Goal: Find specific page/section

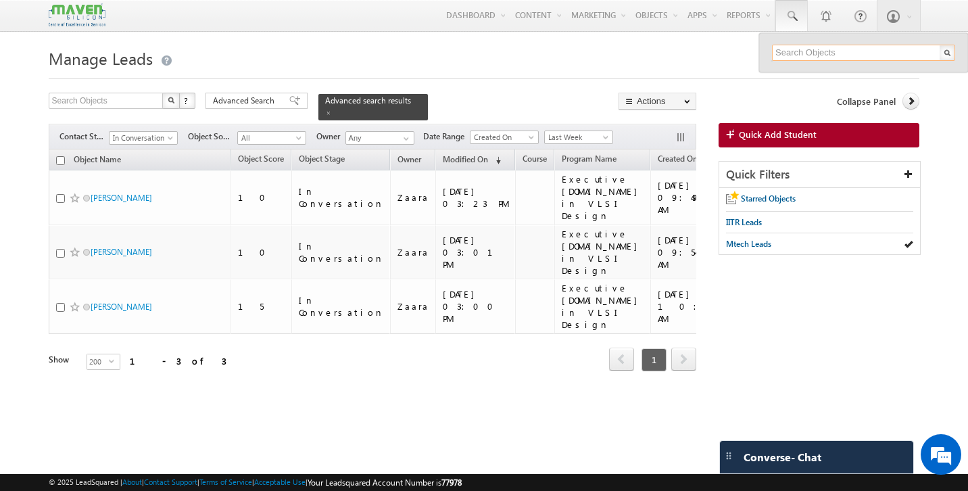
scroll to position [0, 244]
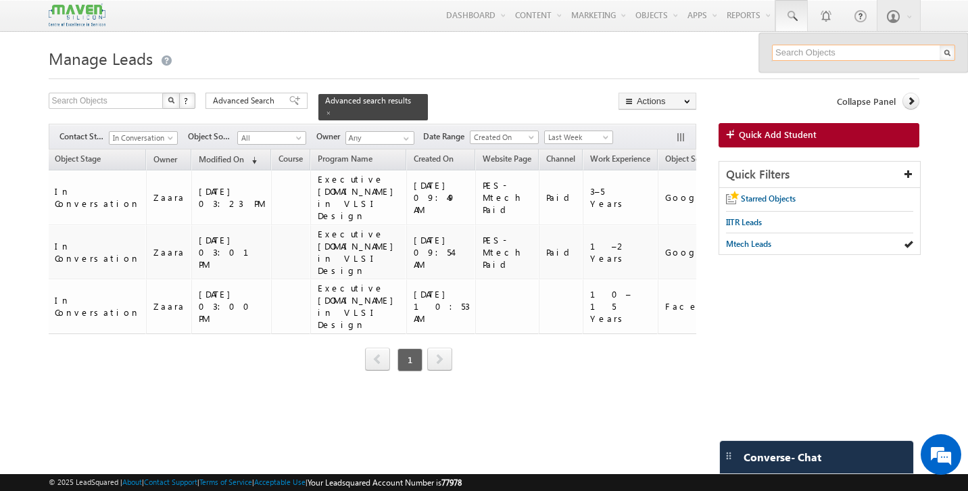
click at [803, 51] on input "text" at bounding box center [863, 53] width 183 height 16
paste input "[EMAIL_ADDRESS][DOMAIN_NAME]"
type input "[EMAIL_ADDRESS][DOMAIN_NAME]"
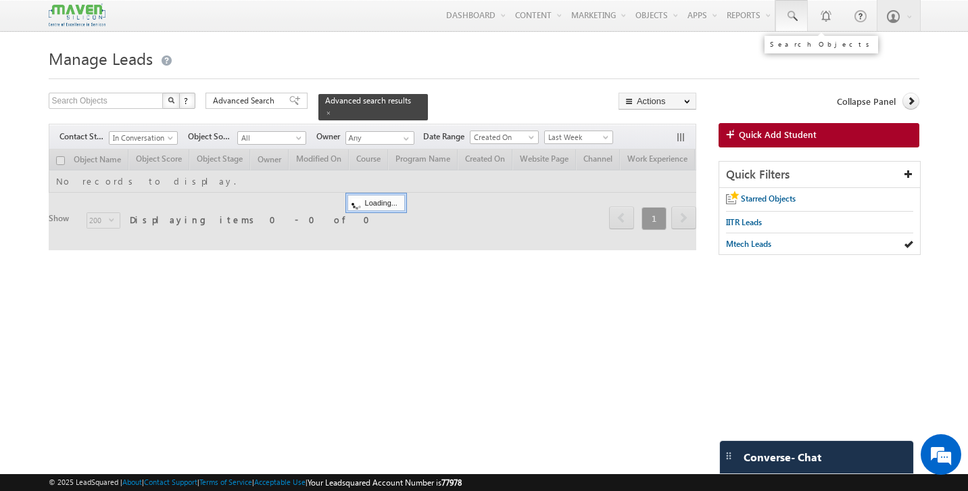
click at [792, 13] on span at bounding box center [792, 16] width 14 height 14
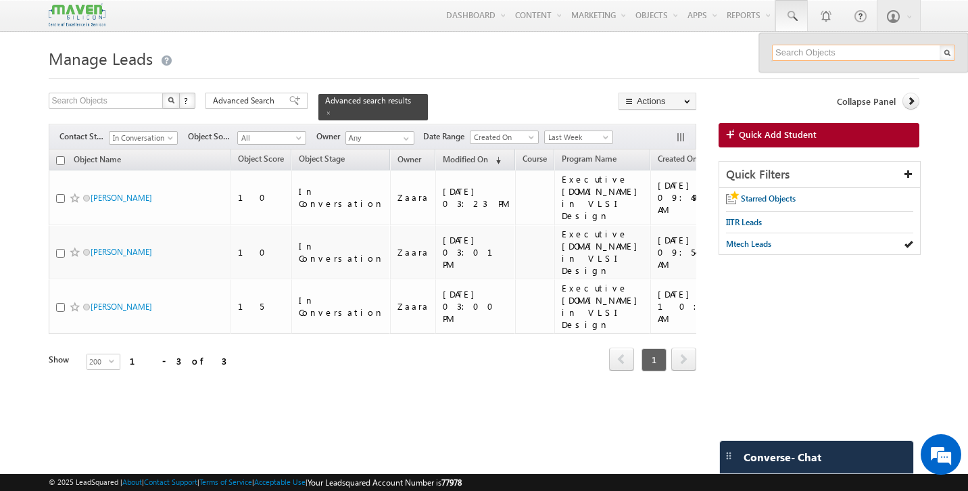
click at [811, 51] on input "text" at bounding box center [863, 53] width 183 height 16
paste input "[EMAIL_ADDRESS][DOMAIN_NAME]"
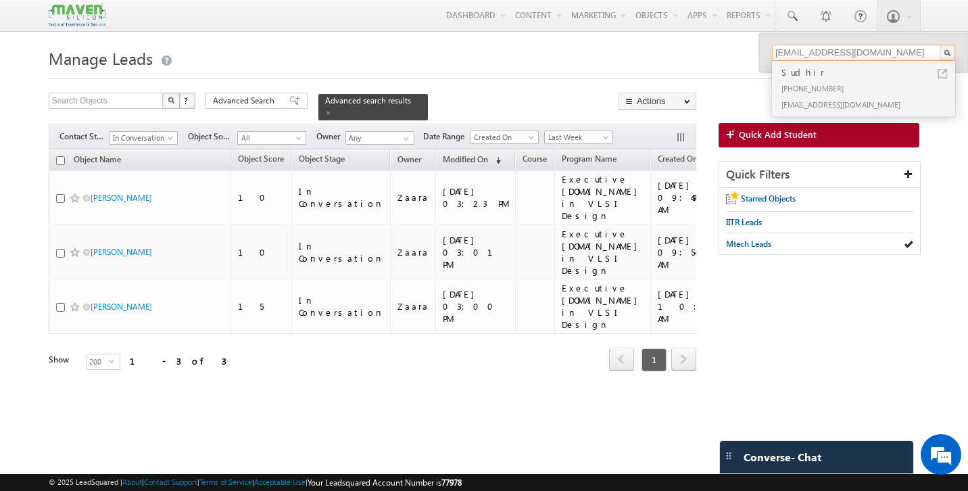
type input "[EMAIL_ADDRESS][DOMAIN_NAME]"
click at [822, 80] on div "[PHONE_NUMBER]" at bounding box center [869, 88] width 181 height 16
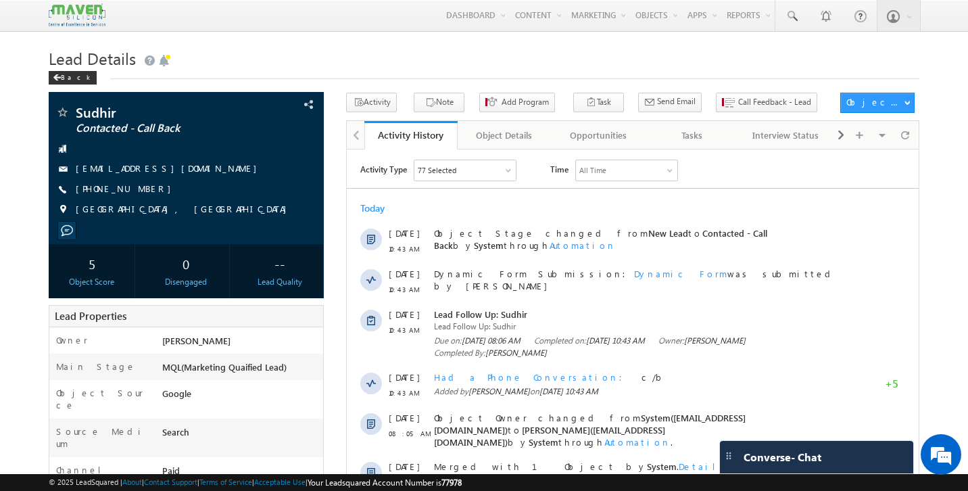
scroll to position [4, 0]
